Goal: Task Accomplishment & Management: Use online tool/utility

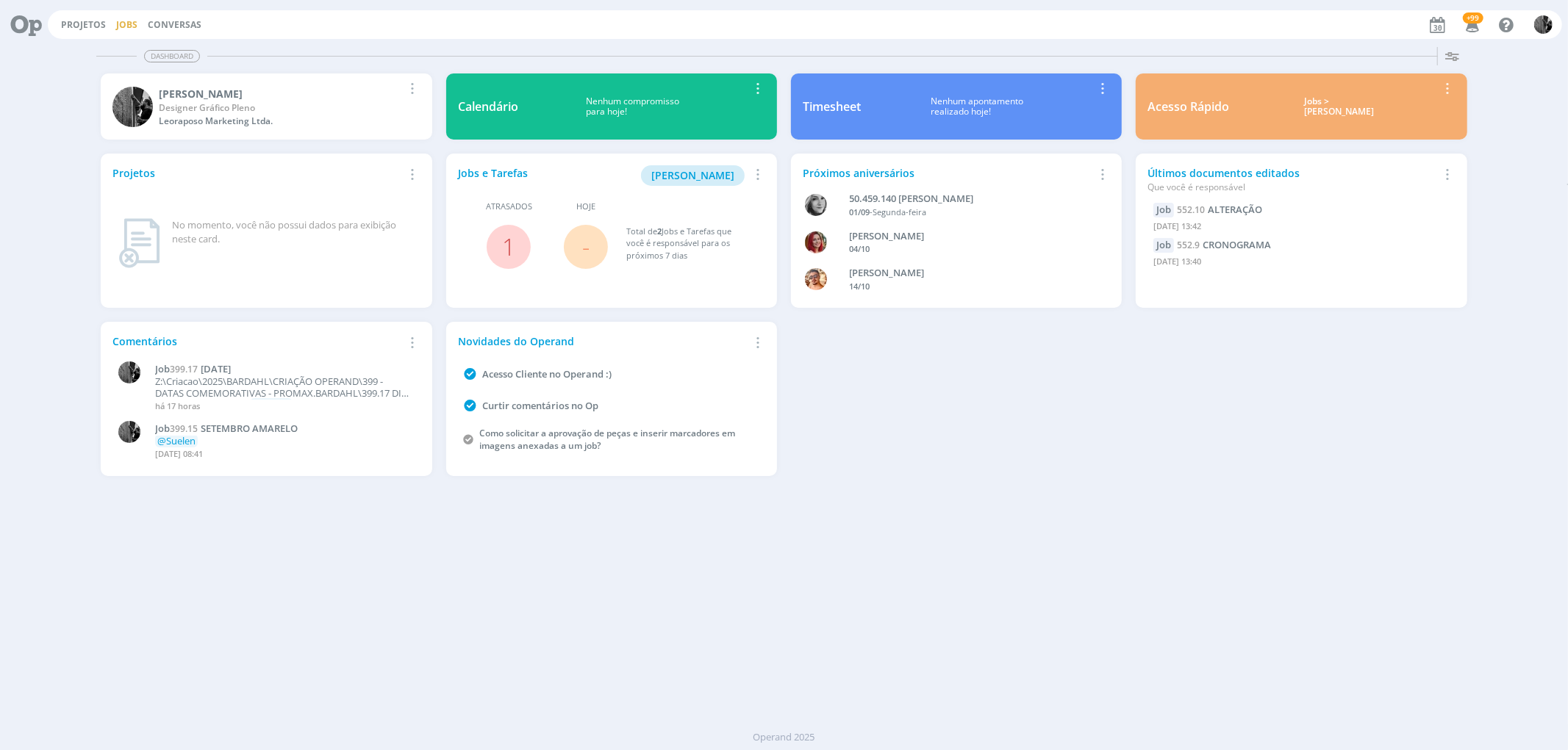
click at [126, 23] on link "Jobs" at bounding box center [127, 25] width 21 height 12
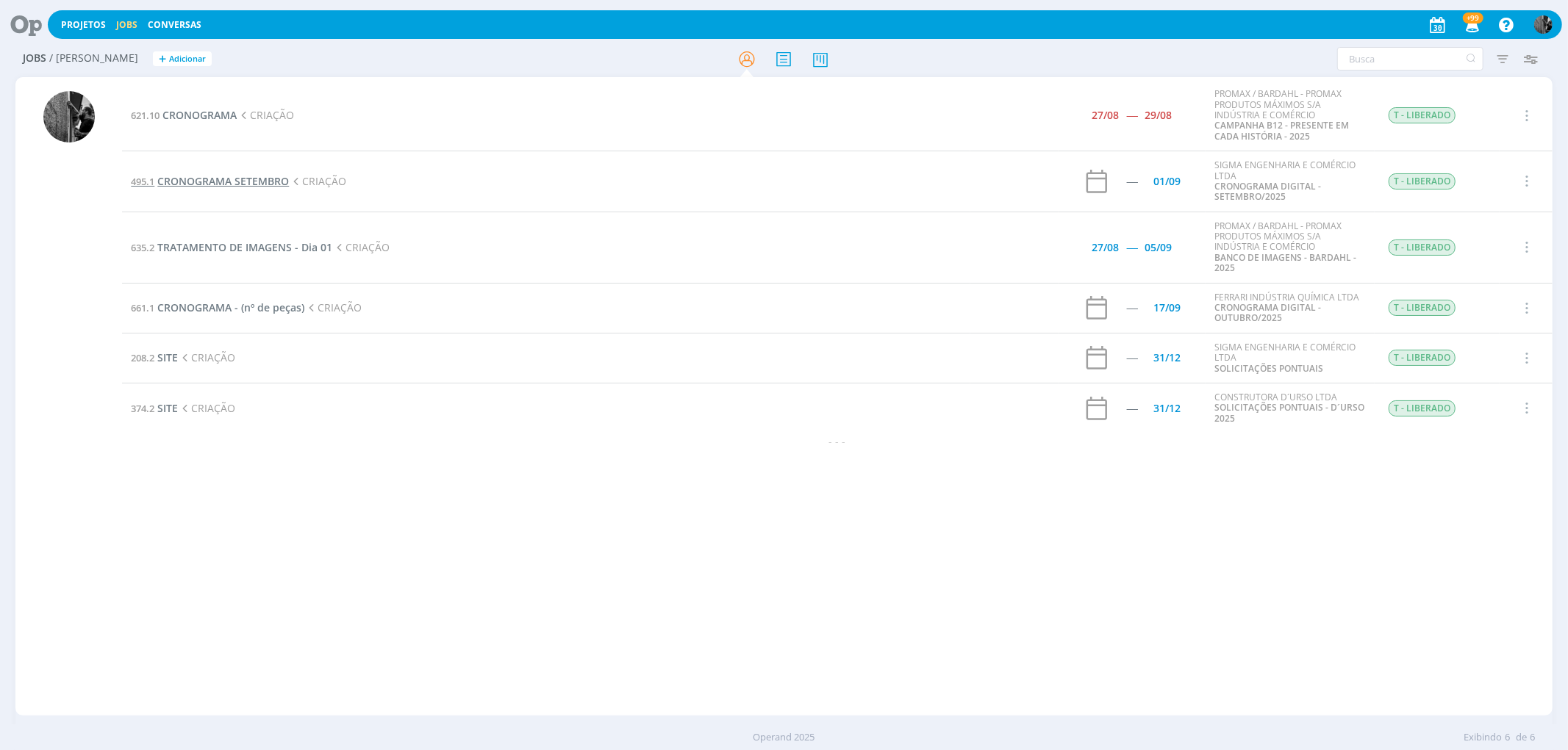
click at [179, 181] on span "CRONOGRAMA SETEMBRO" at bounding box center [222, 182] width 131 height 14
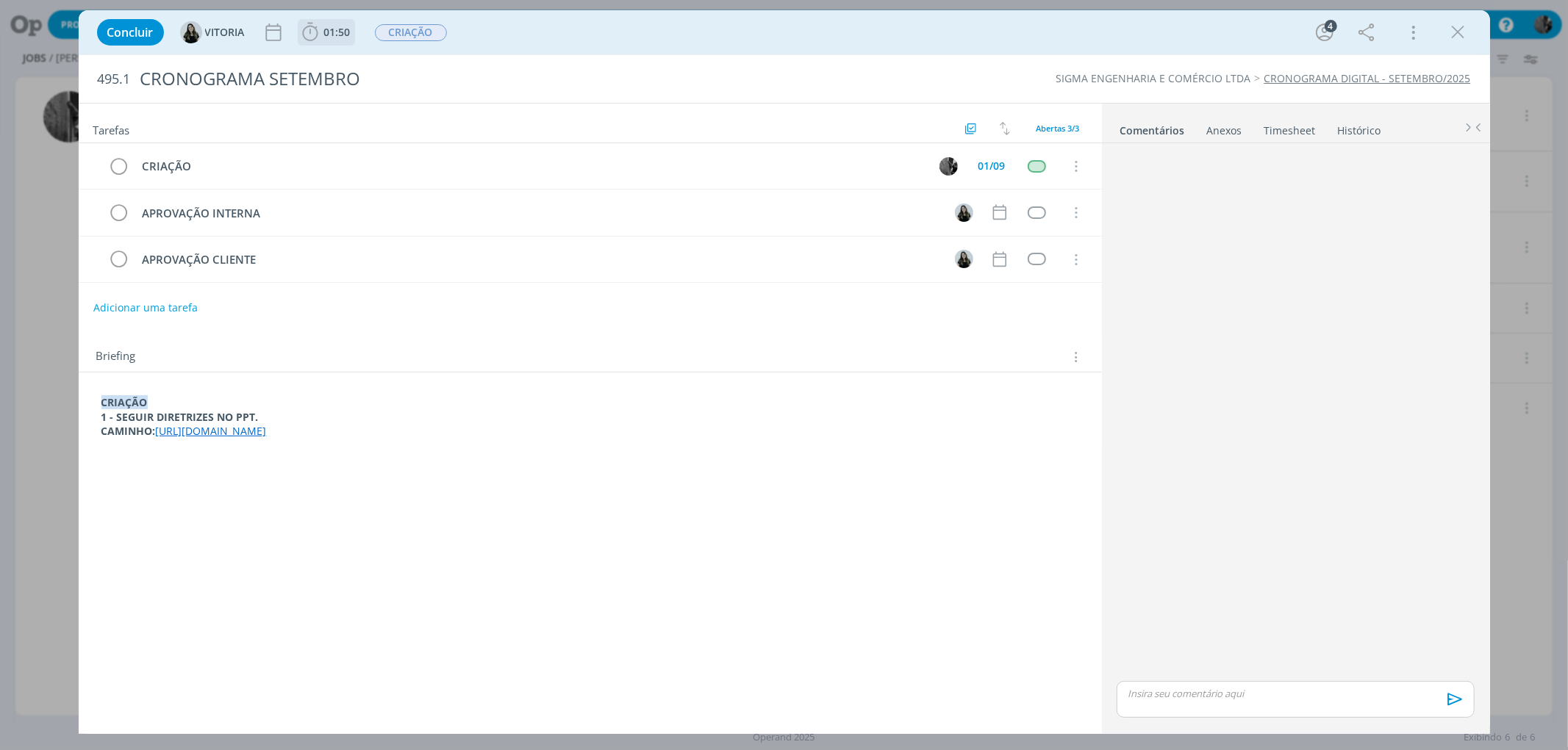
click at [321, 33] on b "01:50" at bounding box center [337, 33] width 33 height 11
click at [348, 64] on span "Iniciar" at bounding box center [359, 65] width 31 height 11
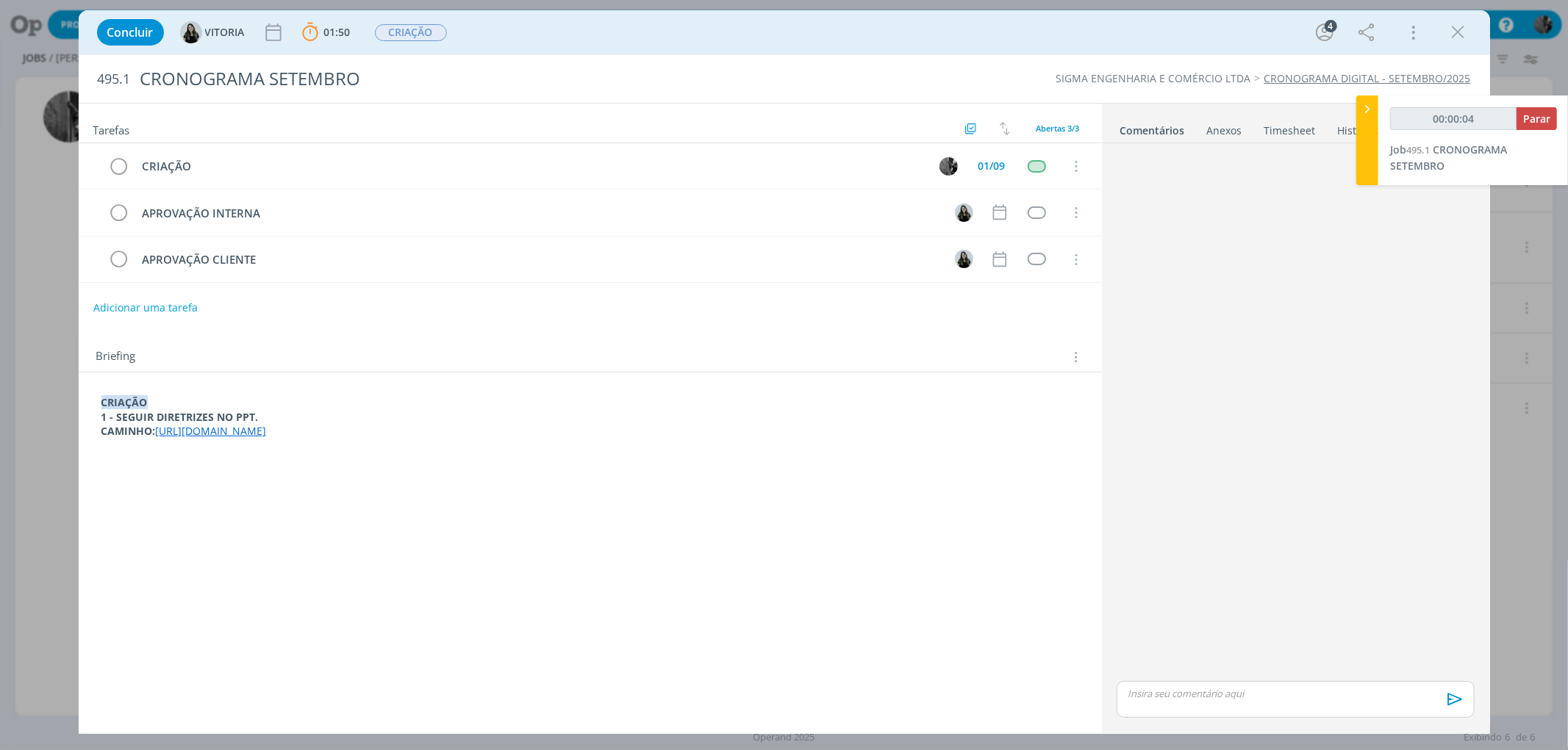
drag, startPoint x: 697, startPoint y: 439, endPoint x: 155, endPoint y: 431, distance: 542.1
click at [155, 431] on p "CAMINHO: [URL][DOMAIN_NAME]" at bounding box center [590, 431] width 977 height 15
copy p "[URL][DOMAIN_NAME]"
type input "00:29:08"
